Goal: Task Accomplishment & Management: Complete application form

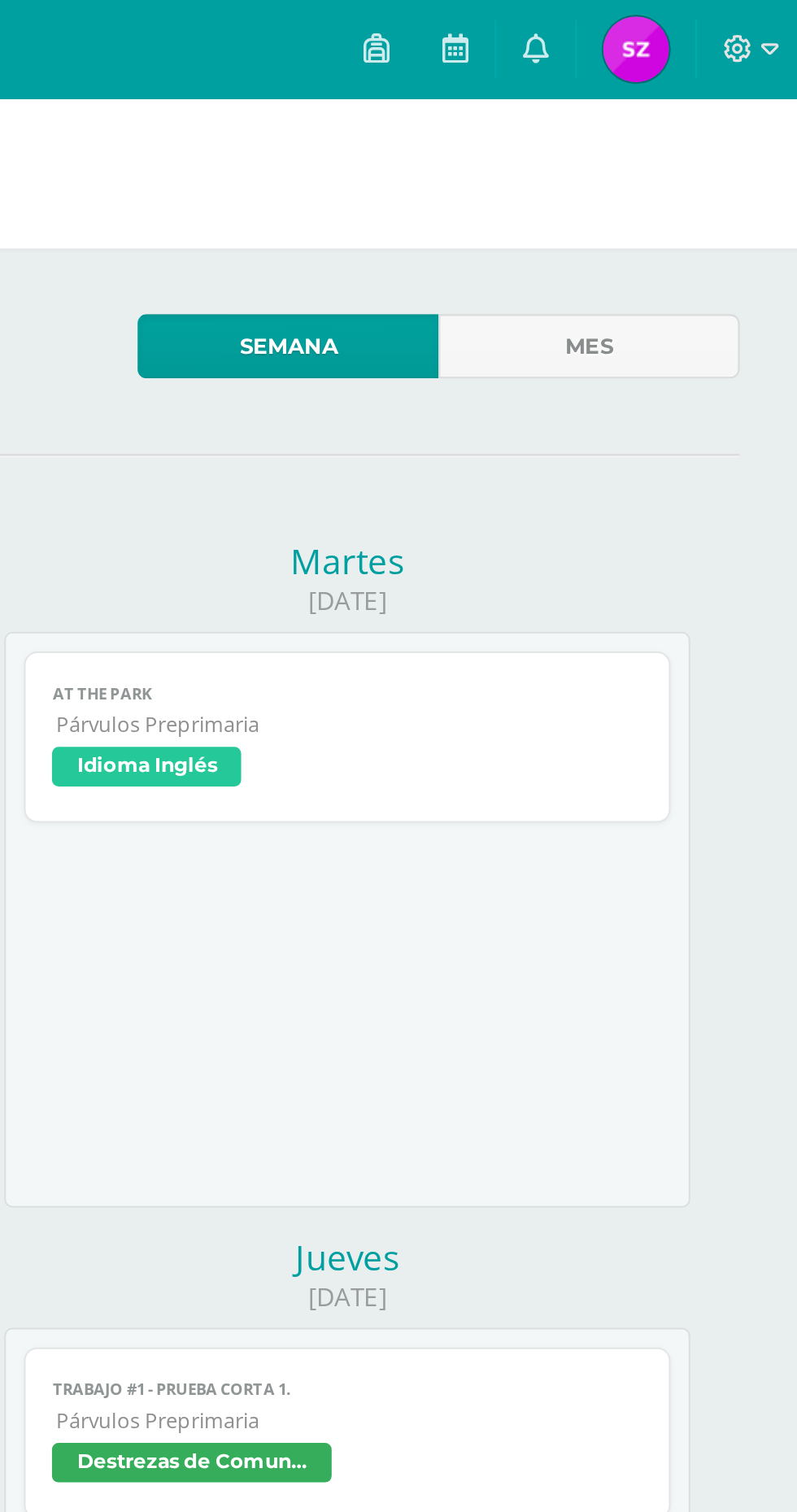
click at [628, 370] on span "Idioma Inglés" at bounding box center [570, 381] width 291 height 23
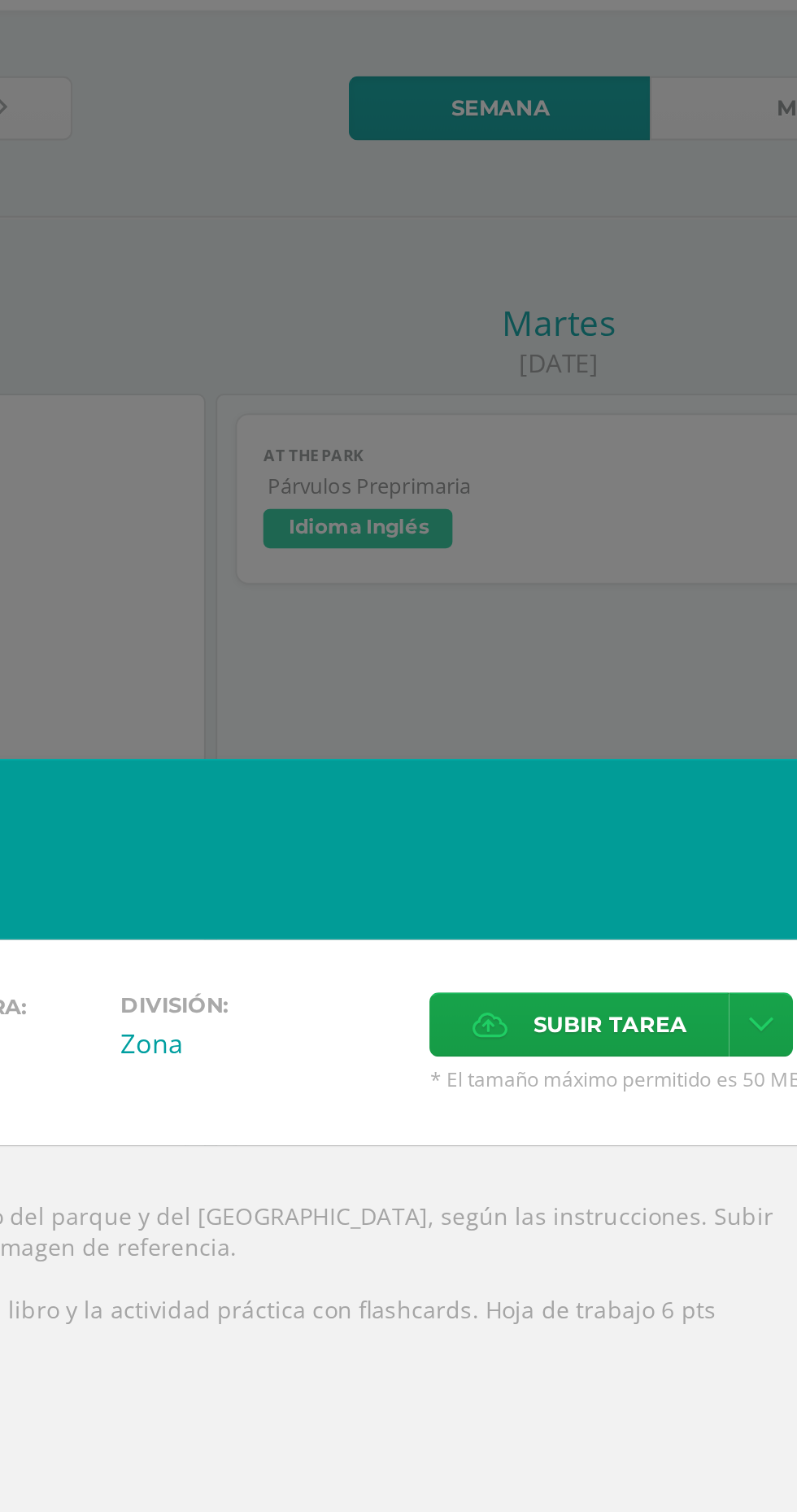
click at [596, 639] on span "Subir tarea" at bounding box center [596, 624] width 76 height 30
click at [0, 0] on input "Subir tarea" at bounding box center [0, 0] width 0 height 0
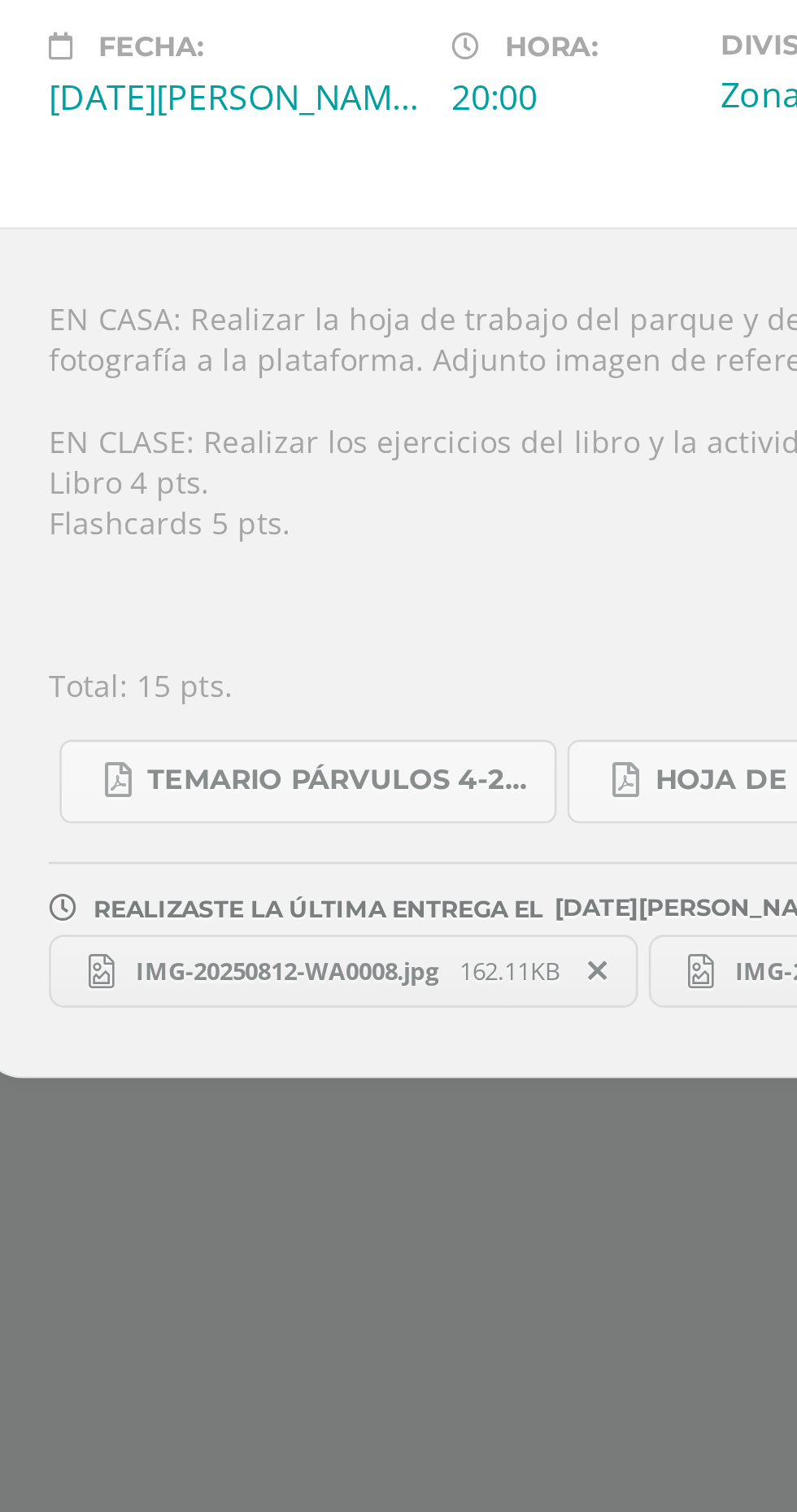
click at [211, 970] on span "IMG-20250812-WA0008.jpg" at bounding box center [190, 972] width 131 height 12
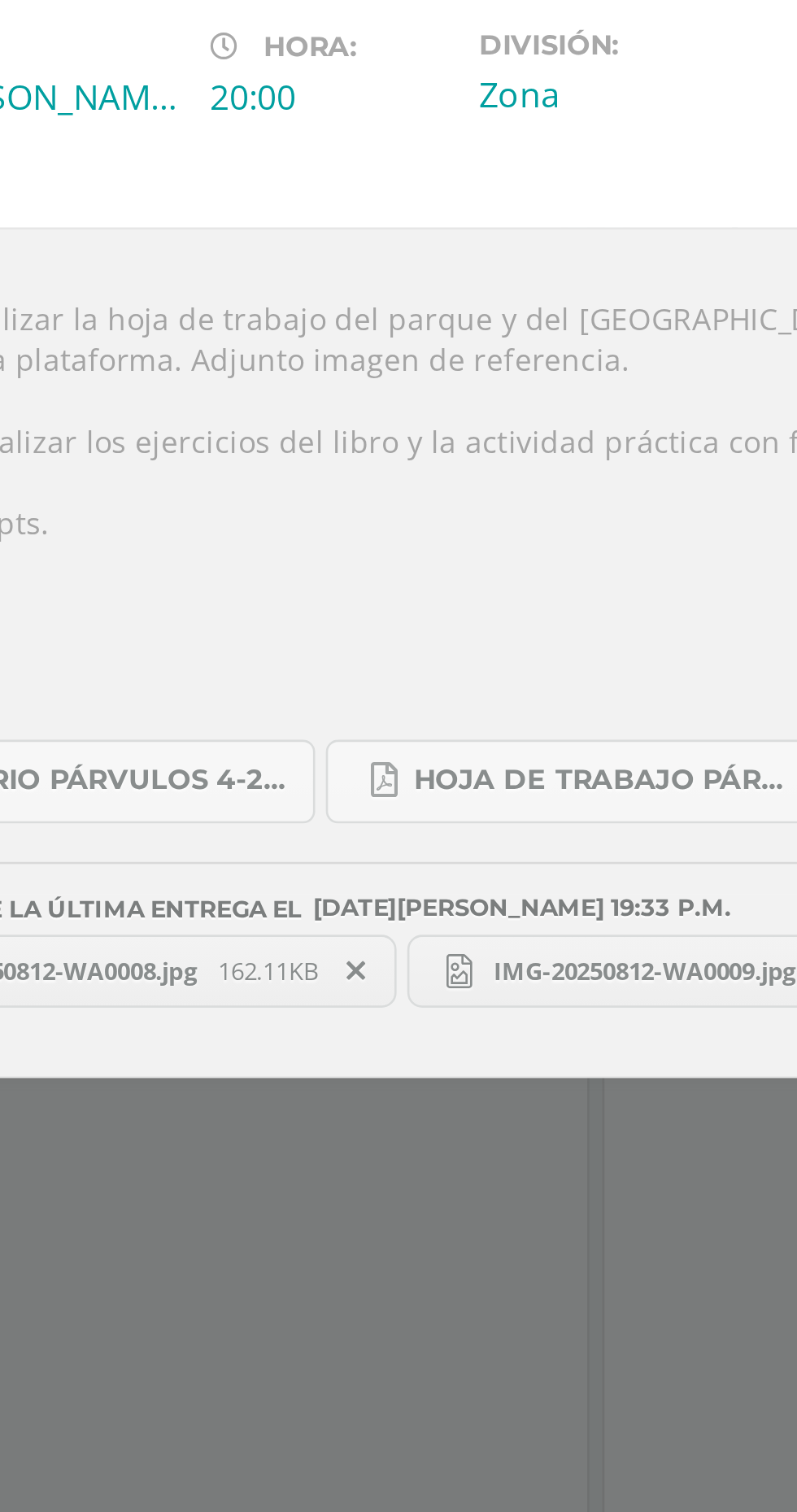
click at [408, 973] on span "IMG-20250812-WA0009.jpg" at bounding box center [417, 972] width 131 height 12
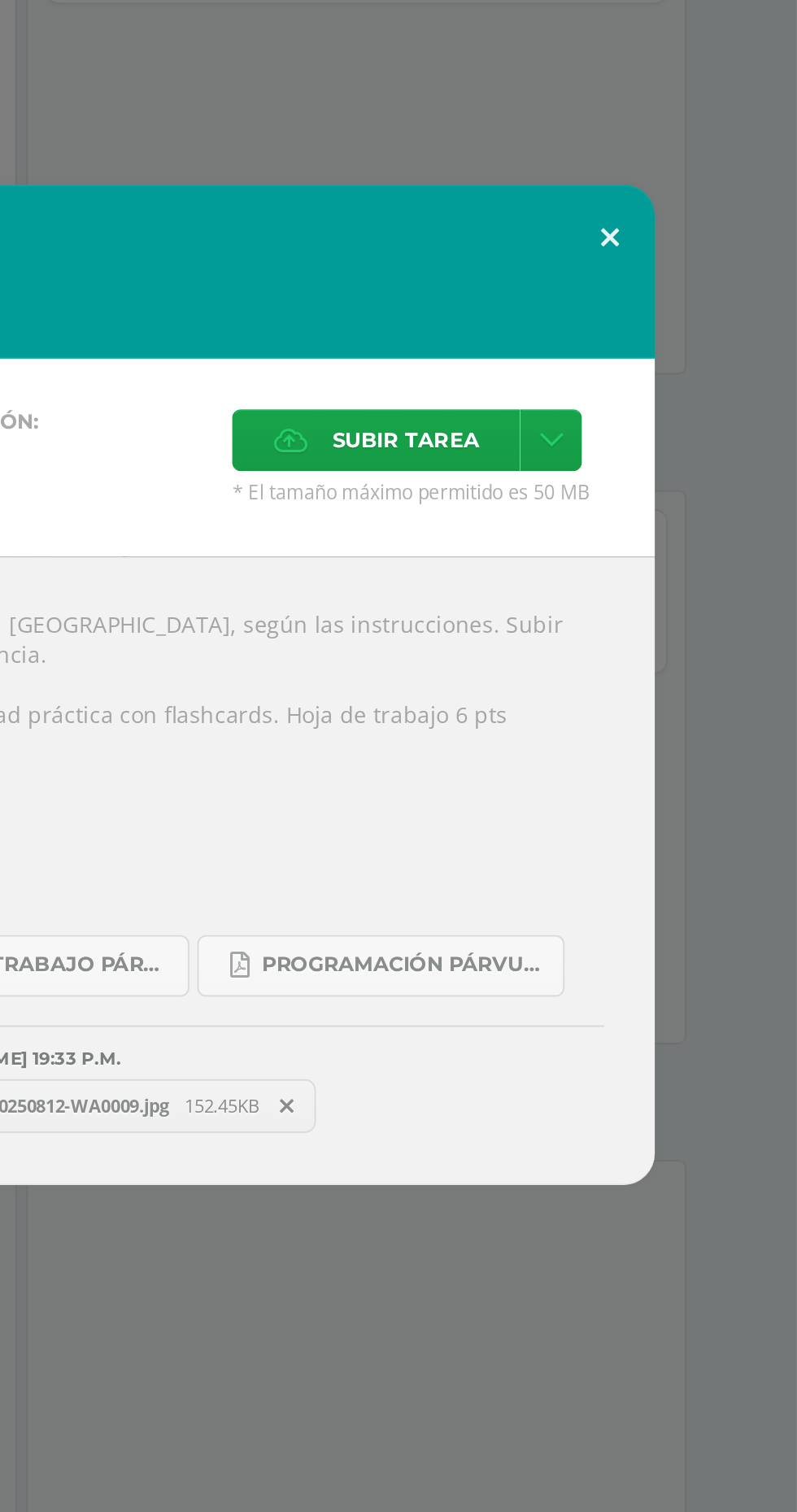
click at [699, 537] on button at bounding box center [701, 527] width 47 height 55
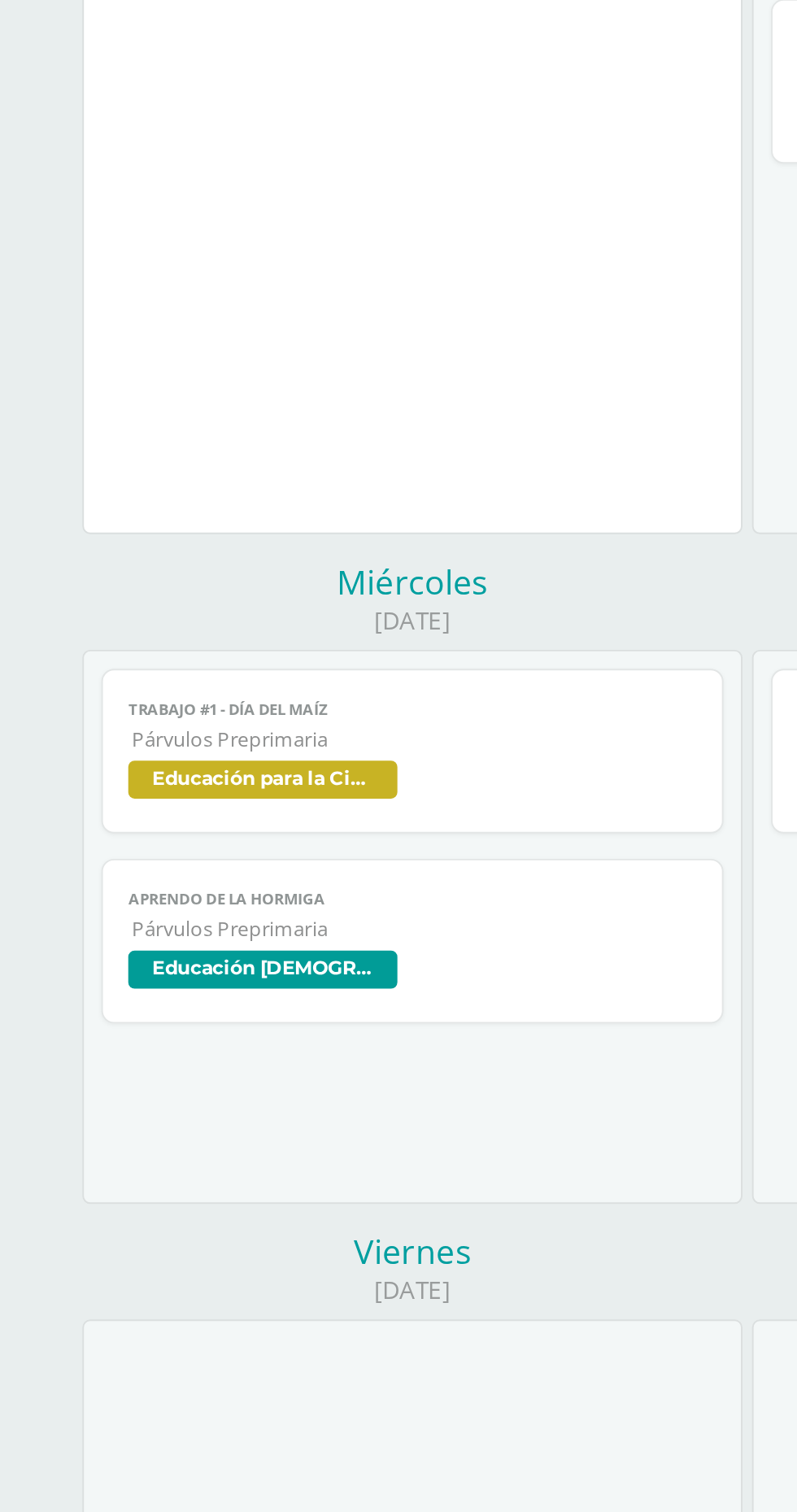
click at [125, 675] on link "TRABAJO #1 - DÍA DEL MAÍZ Párvulos Preprimaria Educación para la Ciencia y la C…" at bounding box center [225, 708] width 319 height 85
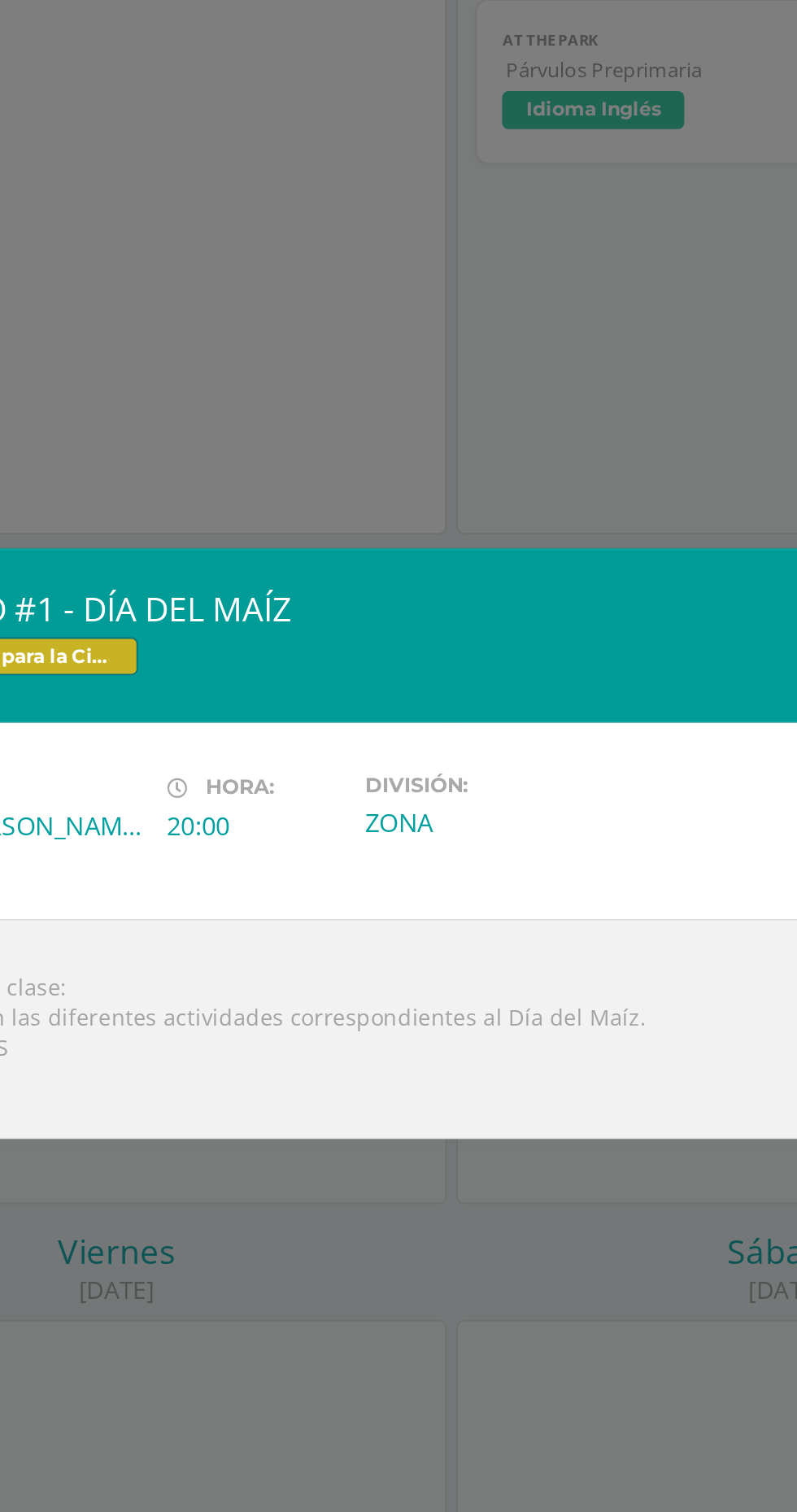
click at [442, 958] on div "TRABAJO #1 - DÍA DEL MAÍZ Educación para la Ciencia y la Ciudadanía Fecha: [DAT…" at bounding box center [398, 756] width 797 height 1512
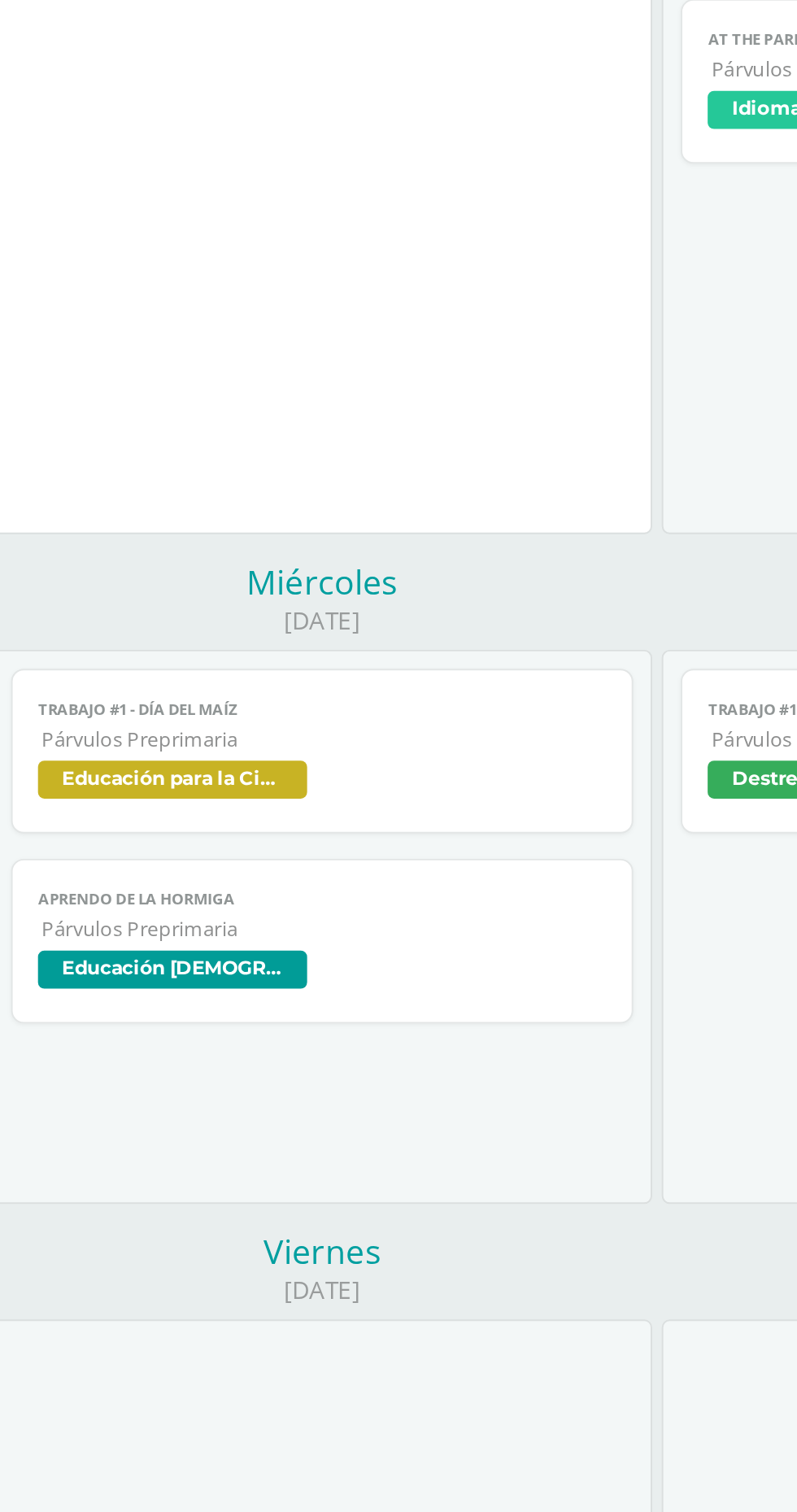
click at [239, 813] on span "Educación [DEMOGRAPHIC_DATA]" at bounding box center [225, 822] width 291 height 23
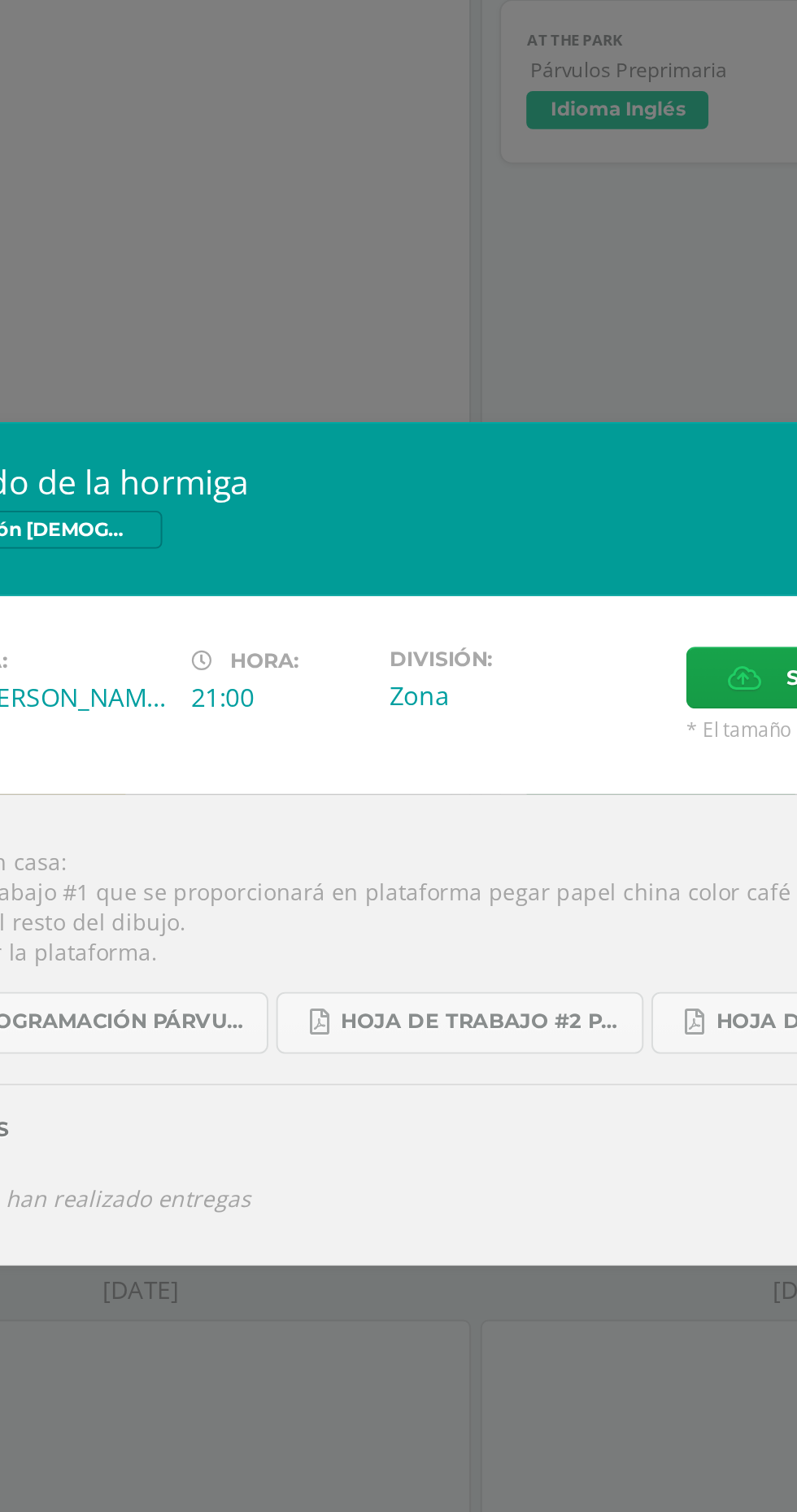
click at [350, 1051] on div "Aprendo de la hormiga Educación [DEMOGRAPHIC_DATA] Fecha: [DATE][PERSON_NAME] H…" at bounding box center [398, 756] width 797 height 1512
